Goal: Book appointment/travel/reservation

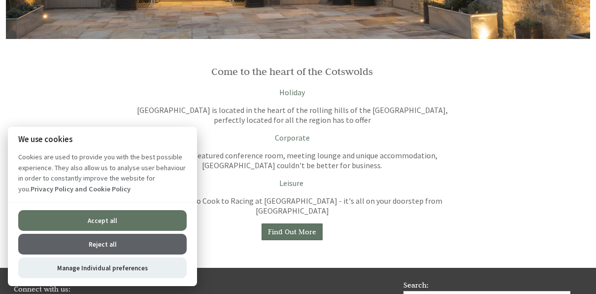
scroll to position [728, 0]
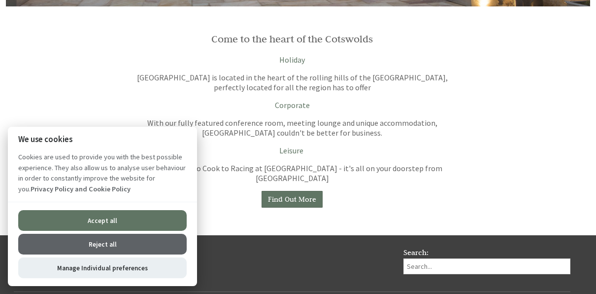
click at [134, 247] on button "Reject all" at bounding box center [102, 244] width 168 height 21
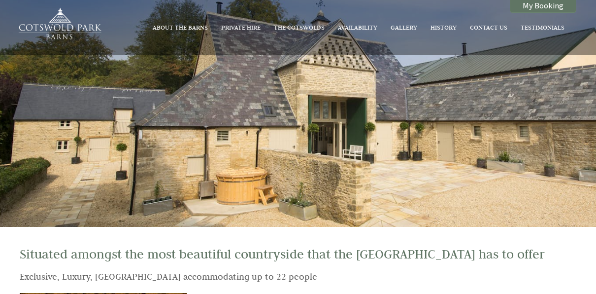
scroll to position [728, 0]
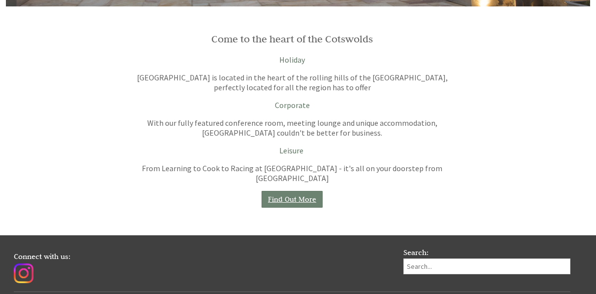
click at [309, 204] on link "Find Out More" at bounding box center [292, 199] width 61 height 17
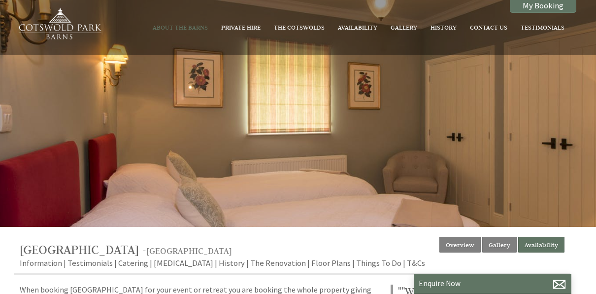
click at [534, 182] on div at bounding box center [298, 113] width 596 height 227
click at [415, 171] on div at bounding box center [298, 113] width 596 height 227
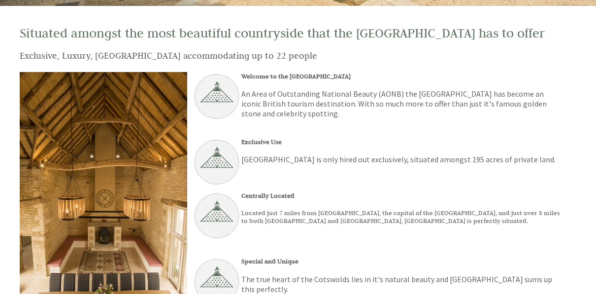
scroll to position [220, 0]
